Goal: Navigation & Orientation: Understand site structure

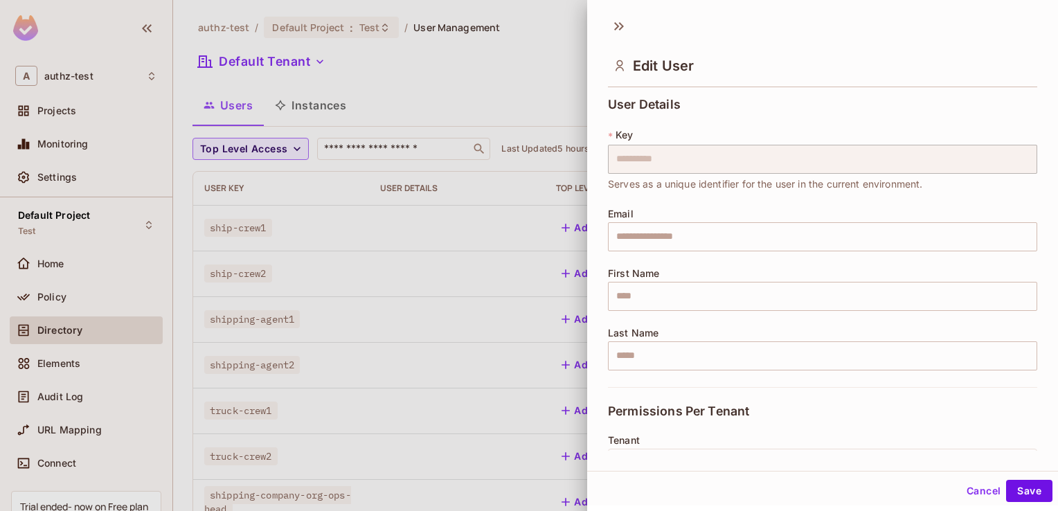
scroll to position [224, 0]
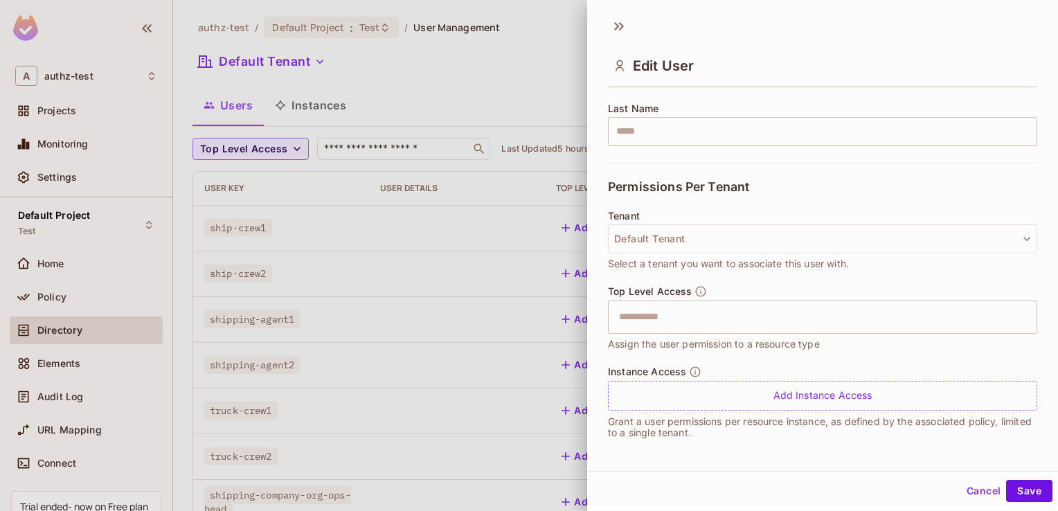
click at [54, 293] on div at bounding box center [529, 255] width 1058 height 511
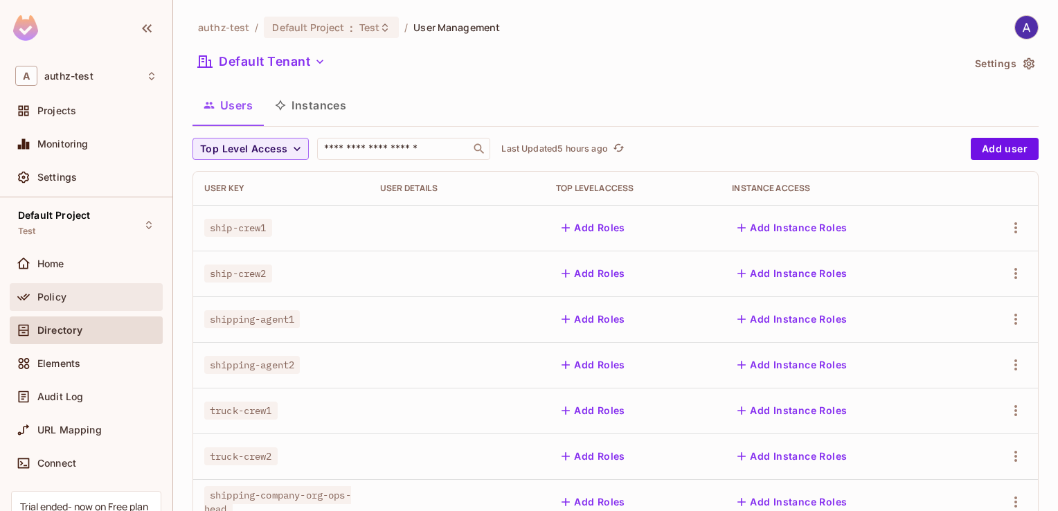
click at [54, 294] on span "Policy" at bounding box center [51, 297] width 29 height 11
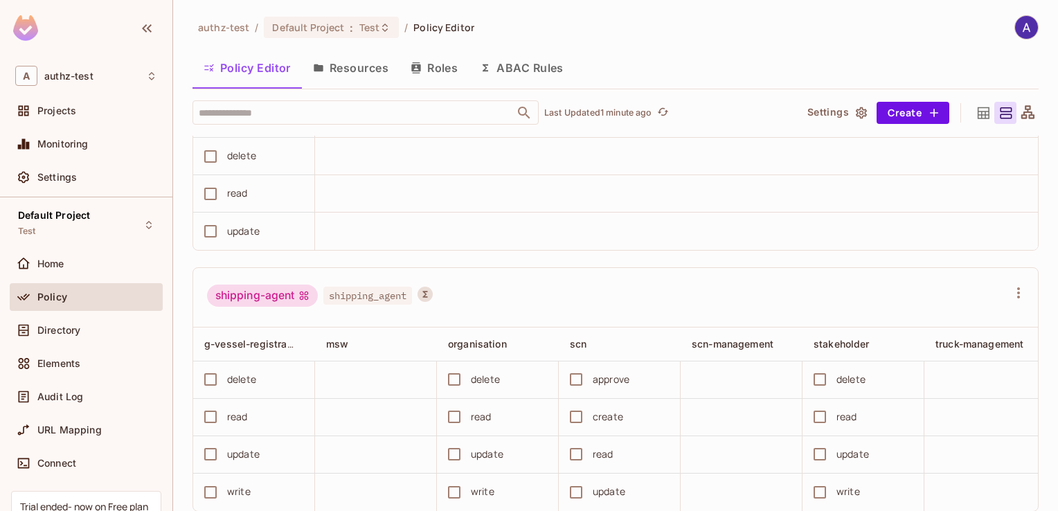
scroll to position [45, 0]
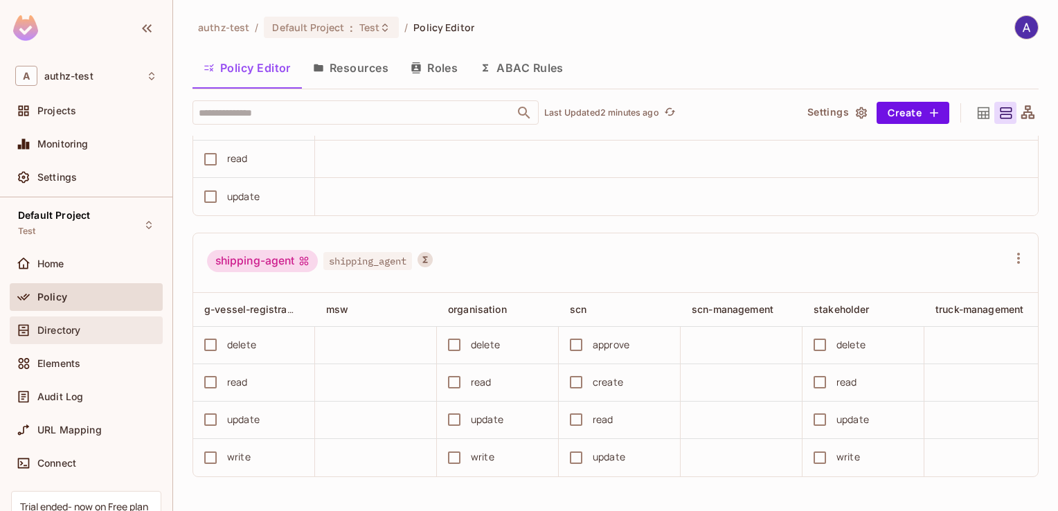
click at [80, 328] on span "Directory" at bounding box center [58, 330] width 43 height 11
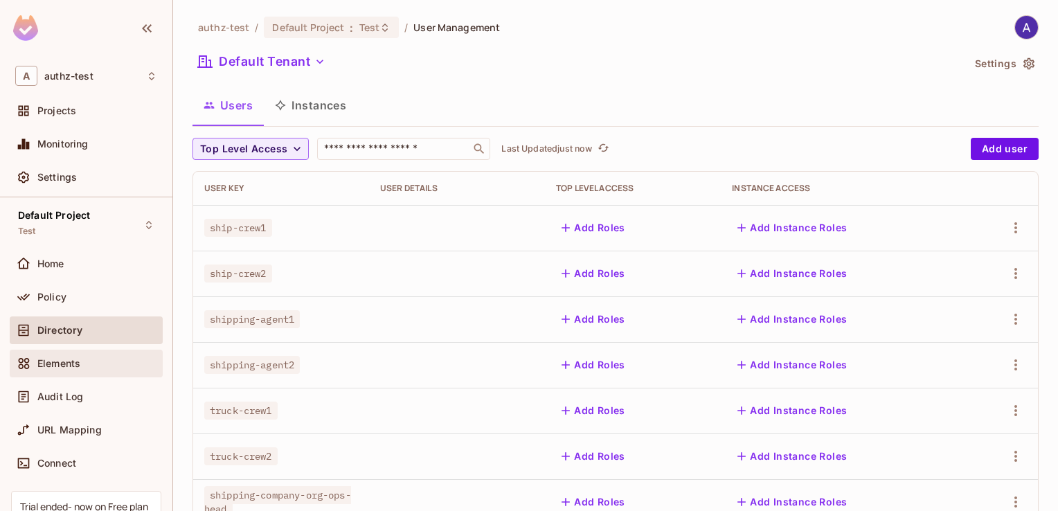
click at [64, 363] on span "Elements" at bounding box center [58, 363] width 43 height 11
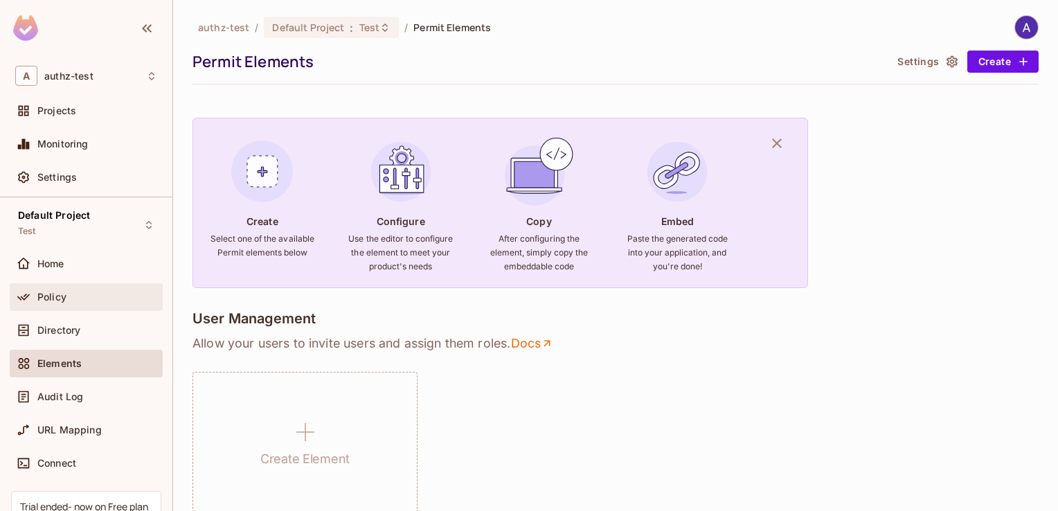
click at [55, 298] on span "Policy" at bounding box center [51, 297] width 29 height 11
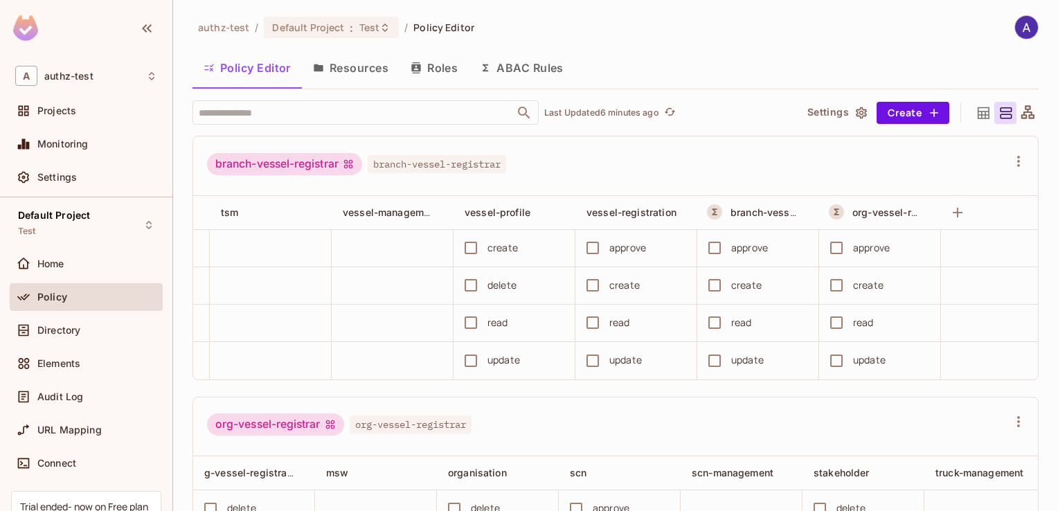
scroll to position [0, 1014]
